Goal: Information Seeking & Learning: Learn about a topic

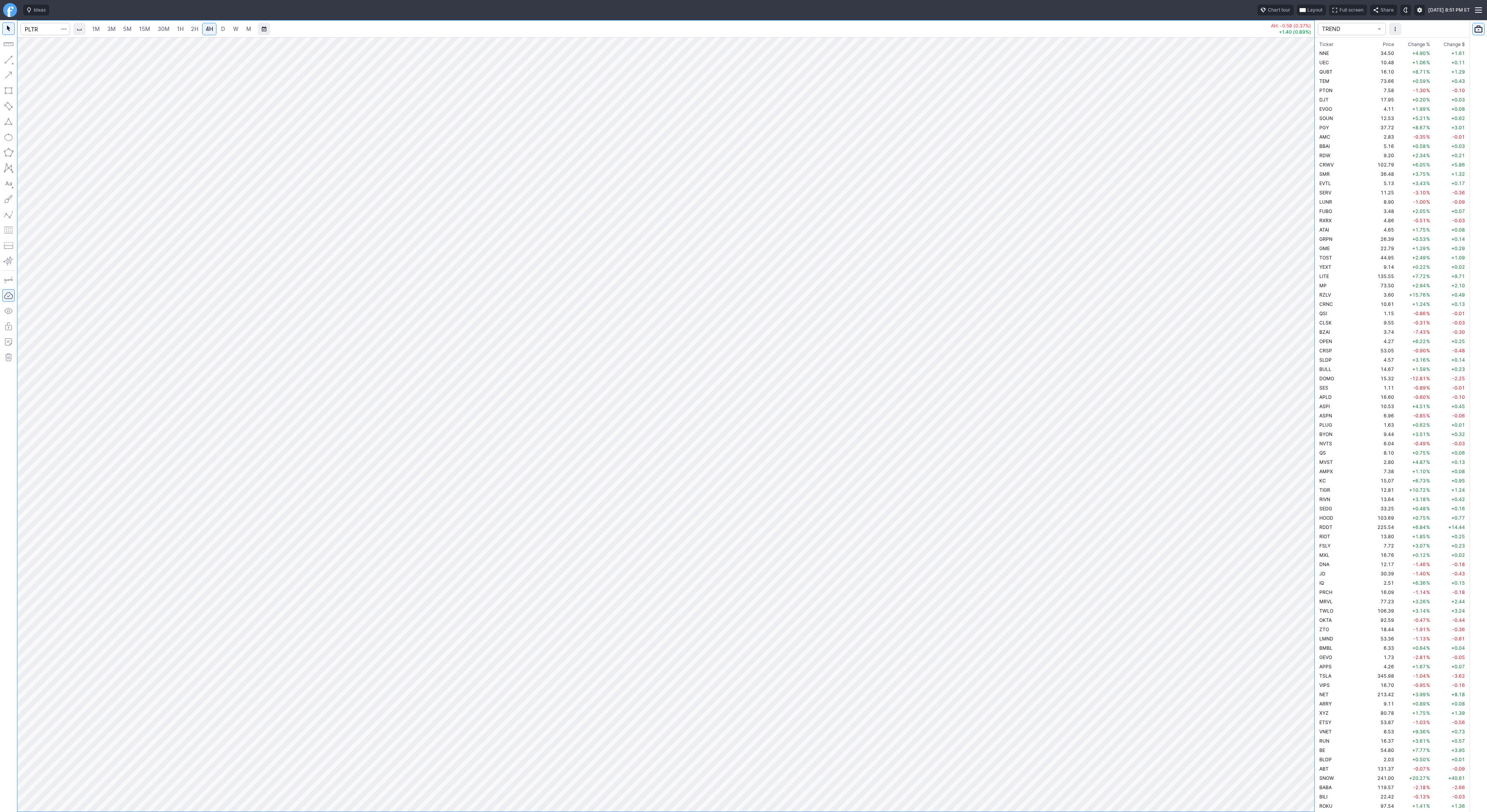
scroll to position [371, 0]
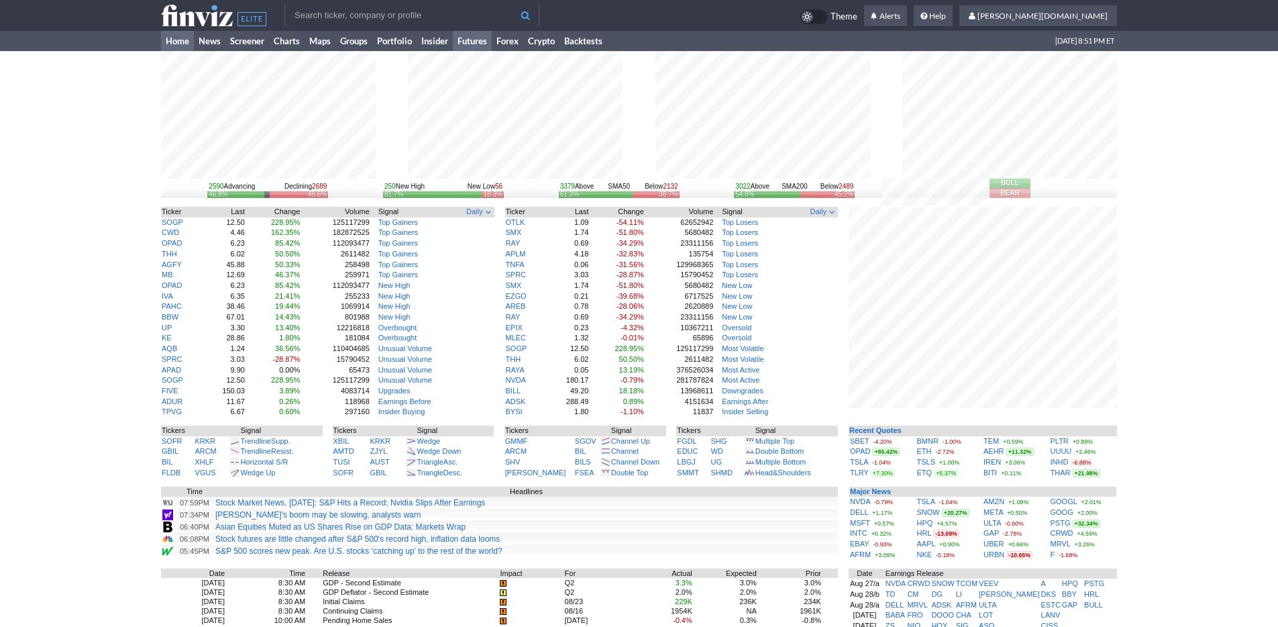
click at [477, 49] on link "Futures" at bounding box center [472, 41] width 39 height 20
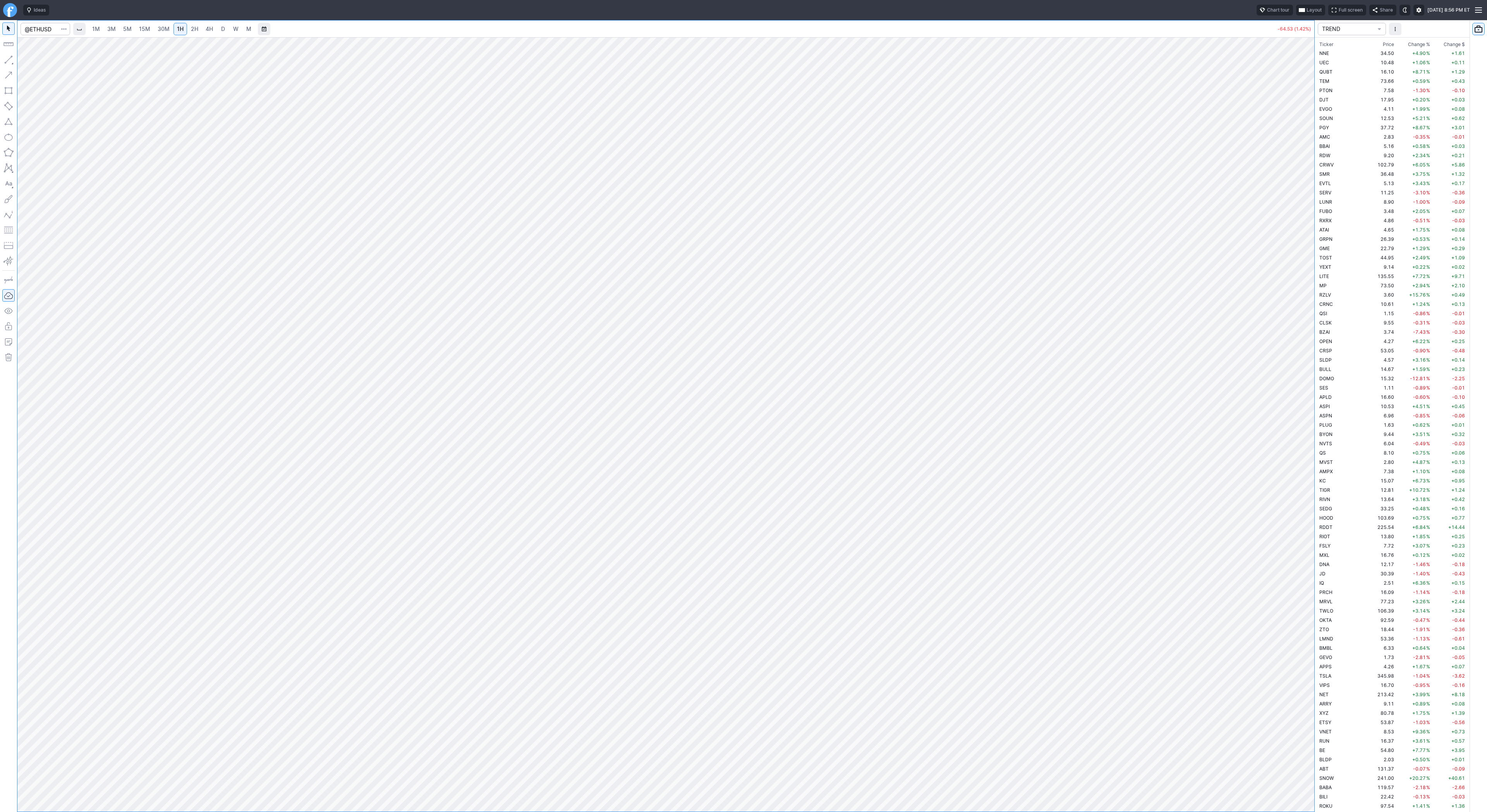
scroll to position [371, 0]
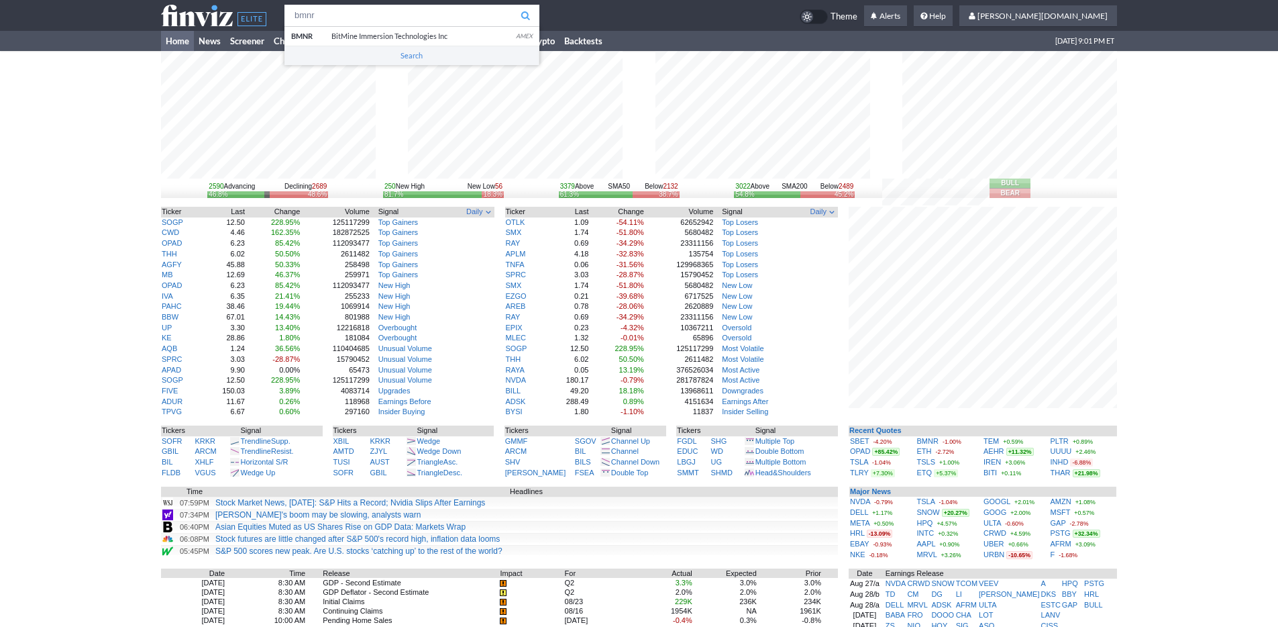
type input "bmnr"
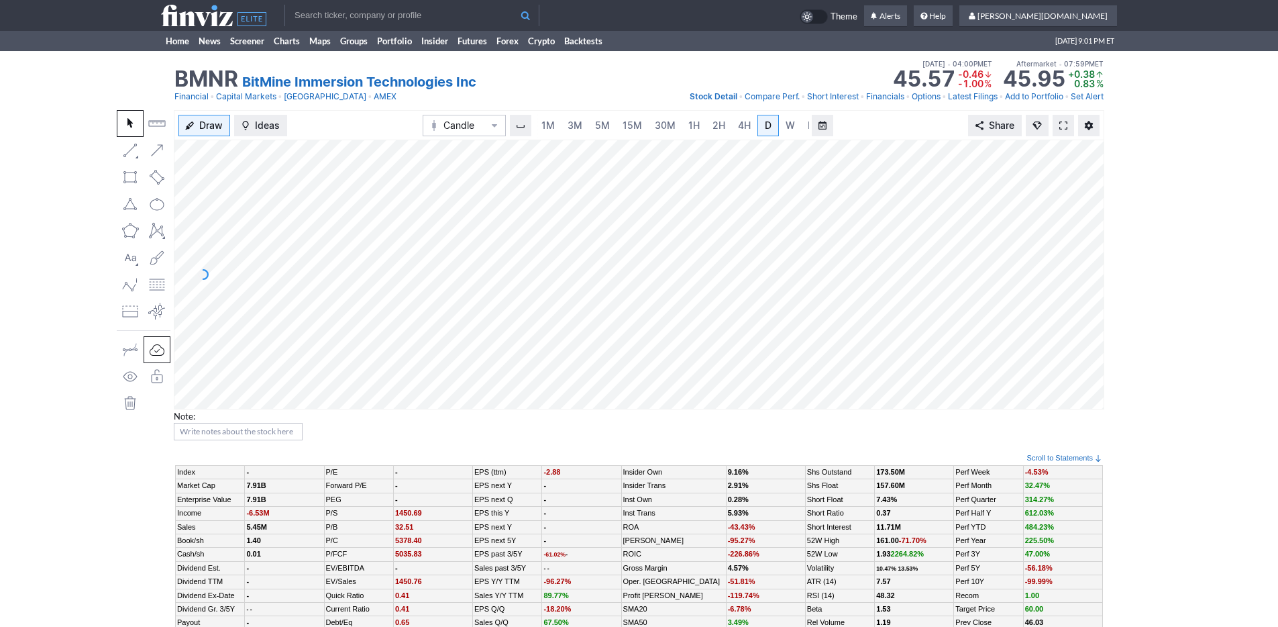
scroll to position [0, 13]
click at [306, 15] on input "text" at bounding box center [411, 15] width 255 height 21
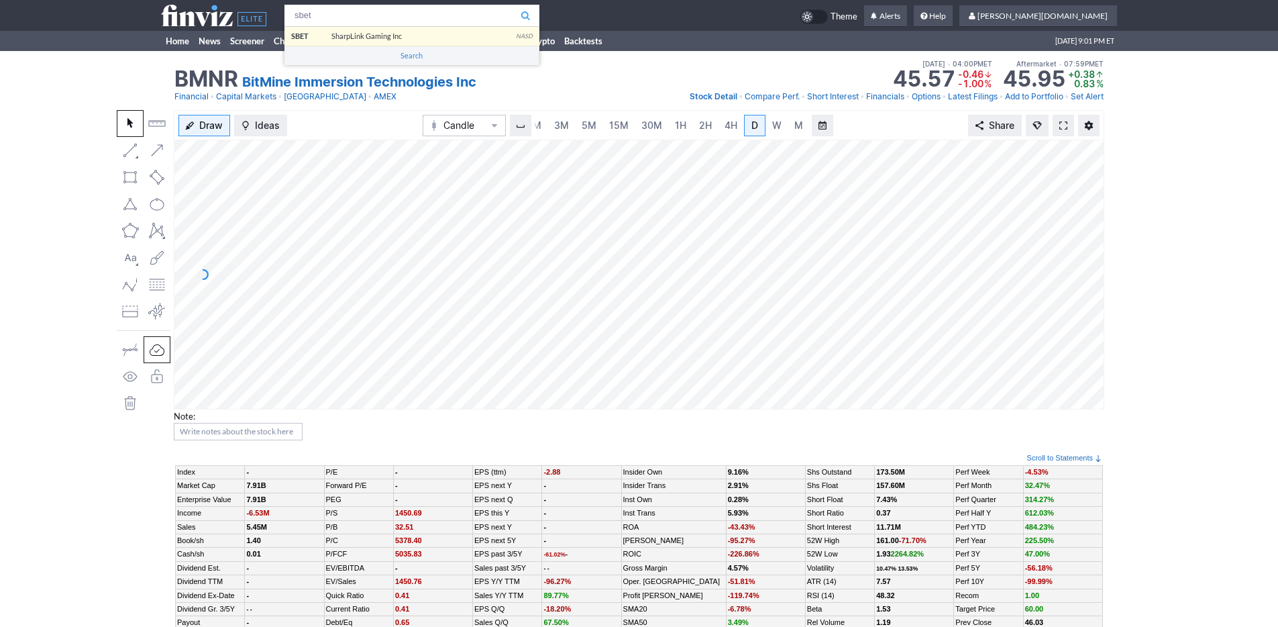
type input "sbet"
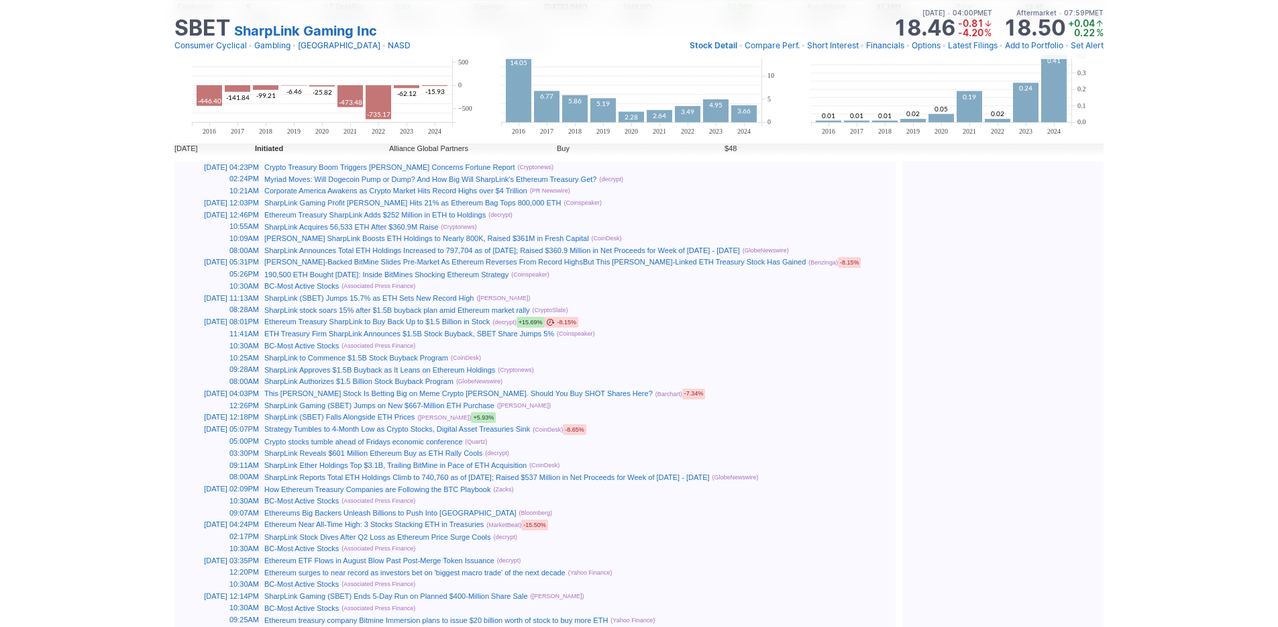
scroll to position [658, 0]
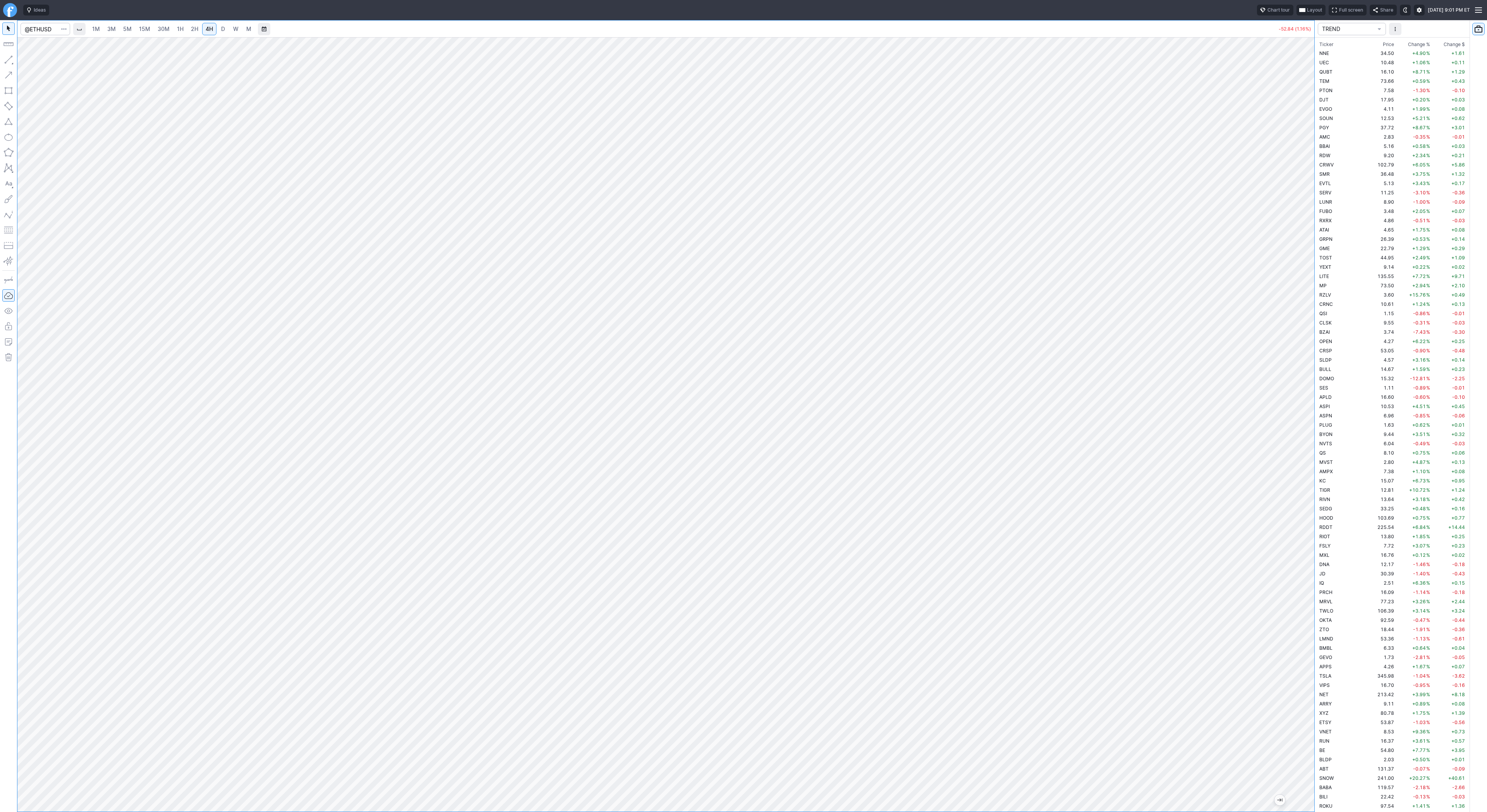
scroll to position [371, 0]
click at [8, 60] on button "button" at bounding box center [8, 59] width 12 height 12
click at [38, 61] on span "Line" at bounding box center [45, 61] width 31 height 8
click at [47, 28] on input "Search" at bounding box center [46, 29] width 50 height 12
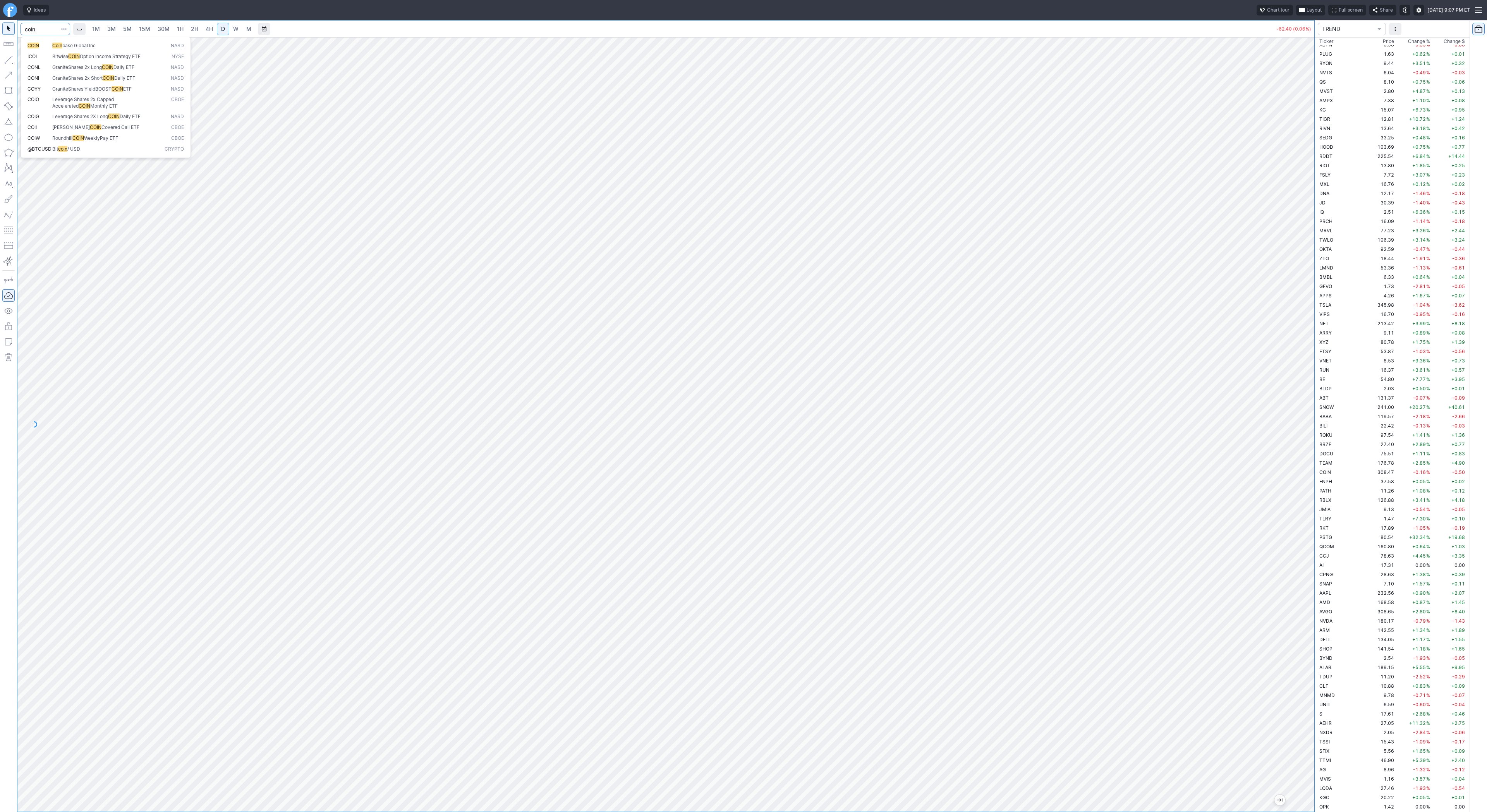
type input "coin"
click at [29, 61] on span "Line" at bounding box center [45, 61] width 31 height 8
click at [202, 32] on link "4H" at bounding box center [209, 29] width 14 height 12
drag, startPoint x: 8, startPoint y: 57, endPoint x: 8, endPoint y: 62, distance: 5.0
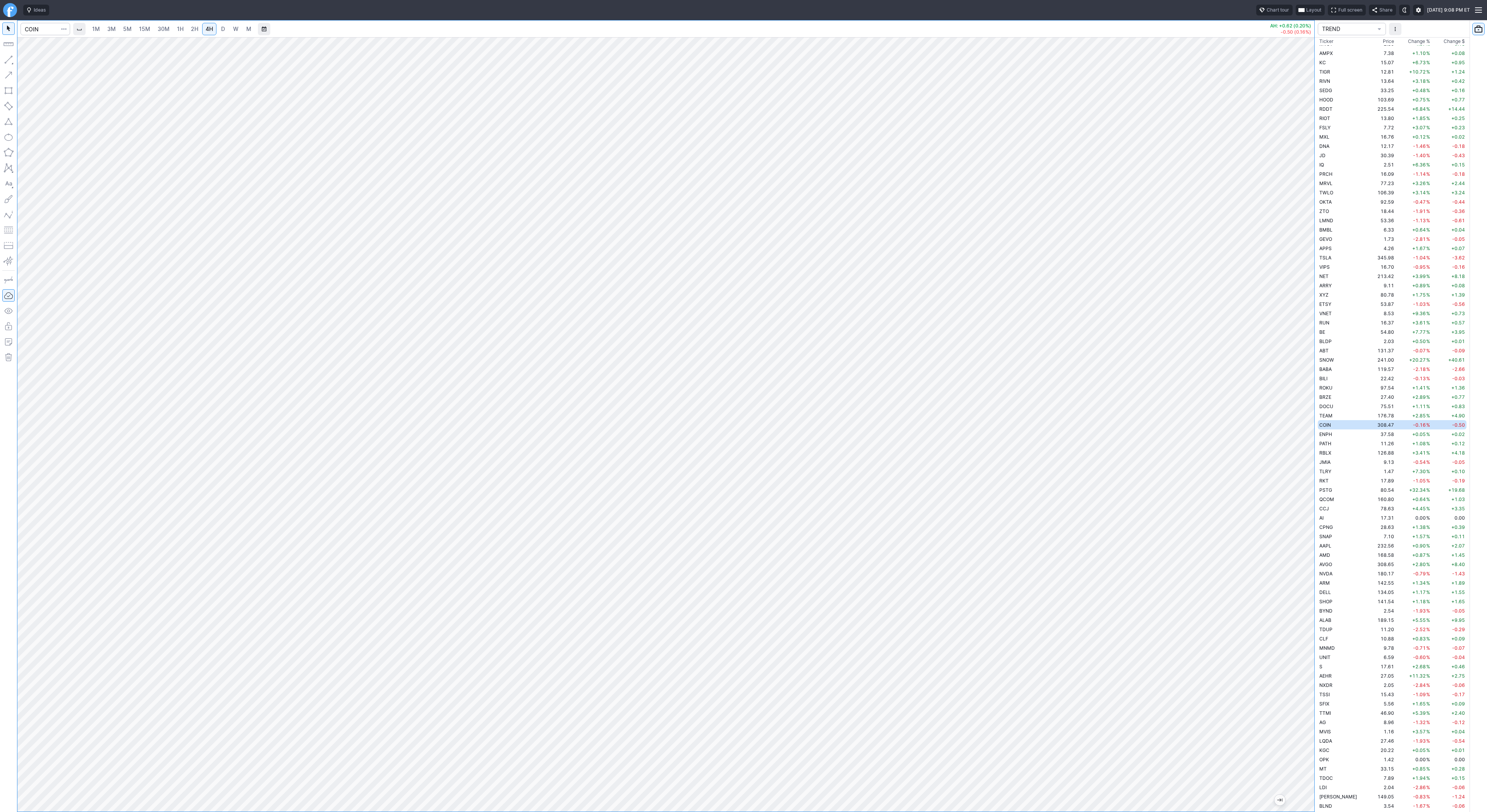
click at [8, 57] on button "button" at bounding box center [8, 59] width 12 height 12
click at [9, 57] on button "button" at bounding box center [8, 59] width 12 height 12
click at [10, 59] on button "button" at bounding box center [8, 59] width 12 height 12
click at [27, 62] on button "Line" at bounding box center [42, 61] width 45 height 11
click at [10, 60] on button "button" at bounding box center [8, 59] width 12 height 12
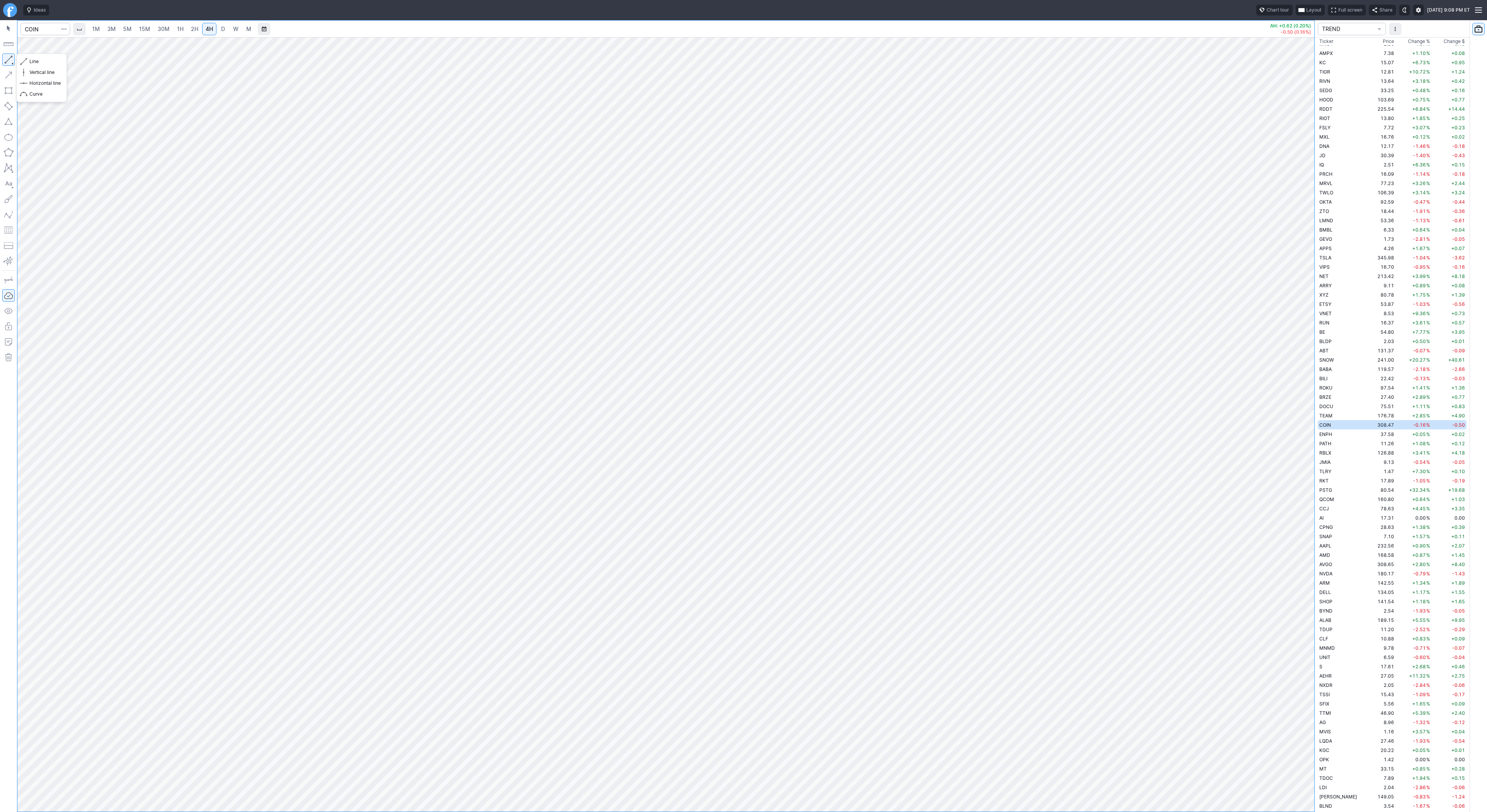
click at [9, 61] on button "button" at bounding box center [8, 59] width 12 height 12
click at [11, 59] on button "button" at bounding box center [8, 59] width 12 height 12
click at [10, 59] on button "button" at bounding box center [8, 59] width 12 height 12
